Goal: Navigation & Orientation: Find specific page/section

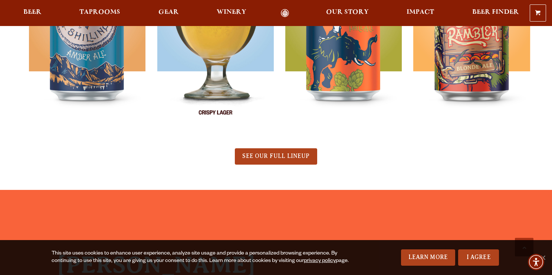
scroll to position [431, 0]
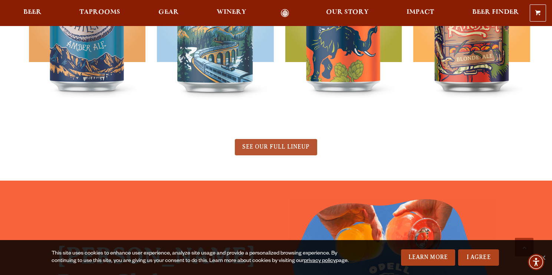
click at [278, 150] on link "SEE OUR FULL LINEUP" at bounding box center [276, 147] width 82 height 16
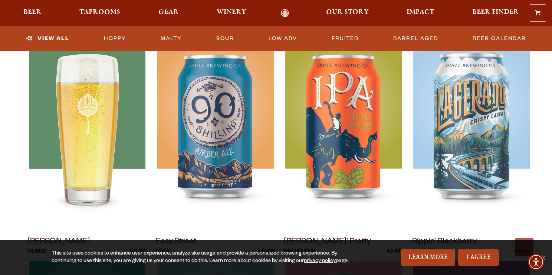
scroll to position [356, 0]
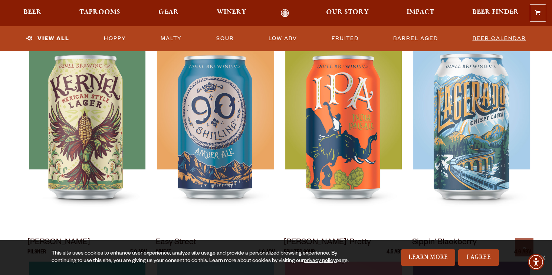
click at [484, 39] on link "Beer Calendar" at bounding box center [499, 38] width 59 height 17
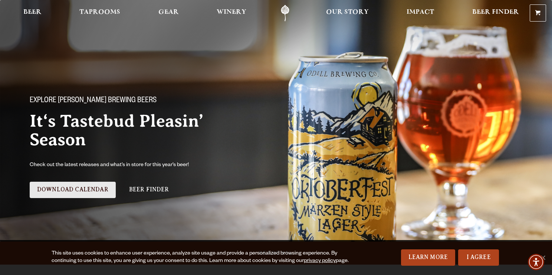
click at [83, 188] on link "Download Calendar" at bounding box center [73, 189] width 86 height 16
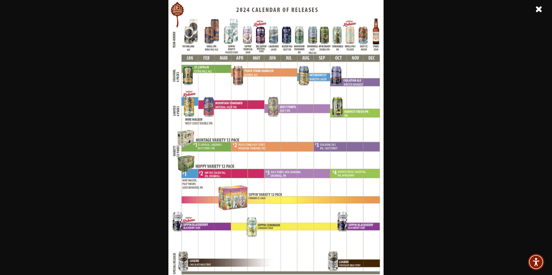
click at [541, 7] on link at bounding box center [539, 9] width 19 height 19
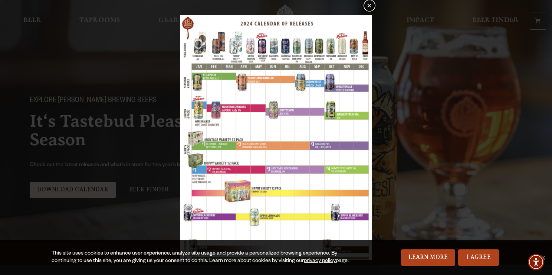
click at [369, 9] on button "×" at bounding box center [370, 6] width 12 height 12
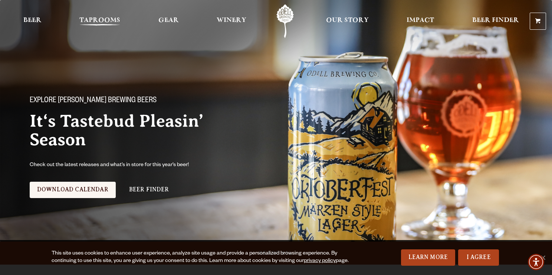
click at [99, 19] on span "Taprooms" at bounding box center [99, 20] width 41 height 6
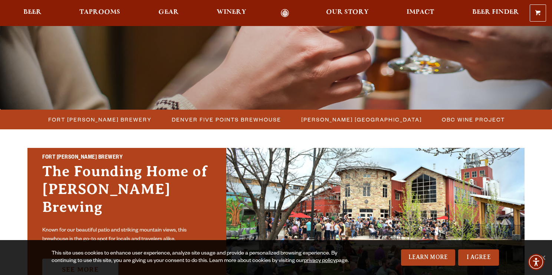
scroll to position [128, 0]
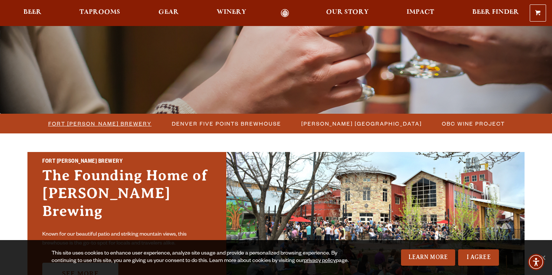
click at [98, 126] on span "Fort [PERSON_NAME] Brewery" at bounding box center [100, 123] width 104 height 11
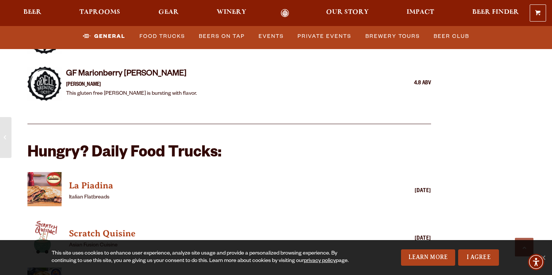
scroll to position [1688, 0]
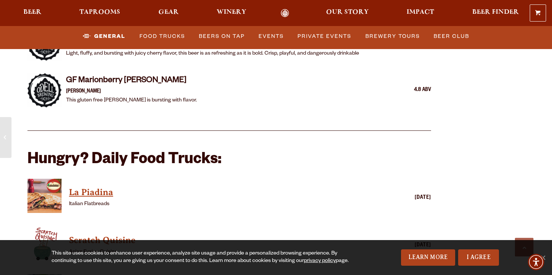
click at [98, 186] on h4 "La Piadina" at bounding box center [218, 192] width 299 height 12
